Goal: Task Accomplishment & Management: Complete application form

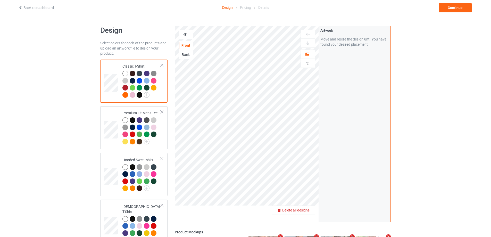
click at [307, 208] on div "Delete all designs" at bounding box center [293, 209] width 43 height 5
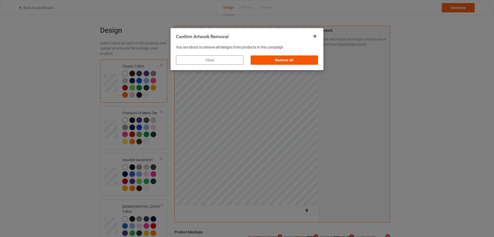
click at [300, 56] on div "Remove all" at bounding box center [284, 59] width 67 height 9
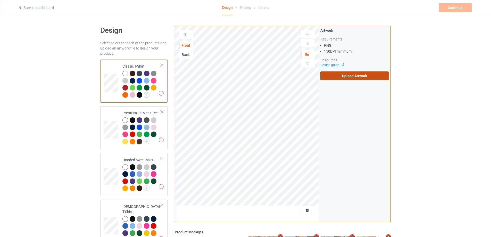
click at [349, 73] on label "Upload Artwork" at bounding box center [354, 75] width 68 height 9
click at [0, 0] on input "Upload Artwork" at bounding box center [0, 0] width 0 height 0
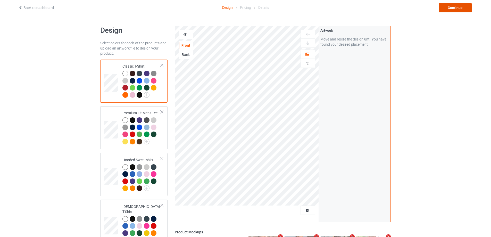
click at [457, 8] on div "Continue" at bounding box center [454, 7] width 33 height 9
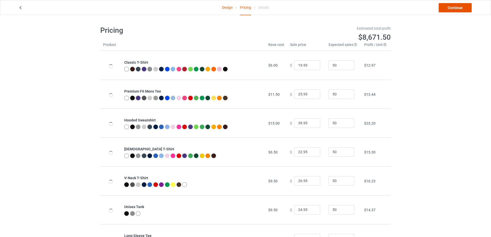
click at [457, 8] on link "Continue" at bounding box center [454, 7] width 33 height 9
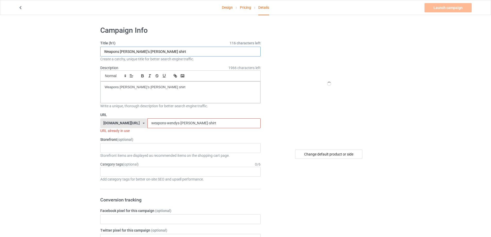
drag, startPoint x: 92, startPoint y: 50, endPoint x: 72, endPoint y: 50, distance: 20.6
paste input "[PERSON_NAME] [PERSON_NAME]"
type input "[PERSON_NAME] [PERSON_NAME] fever shirt"
drag, startPoint x: 72, startPoint y: 75, endPoint x: 56, endPoint y: 74, distance: 16.0
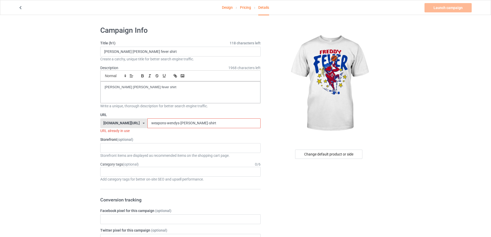
drag, startPoint x: 178, startPoint y: 127, endPoint x: 15, endPoint y: 109, distance: 163.8
paste input "[PERSON_NAME]"
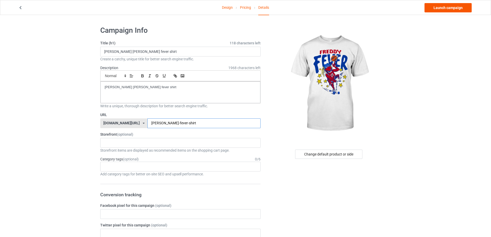
type input "[PERSON_NAME]-fever-shirt"
click at [457, 9] on link "Launch campaign" at bounding box center [447, 7] width 47 height 9
